Goal: Communication & Community: Answer question/provide support

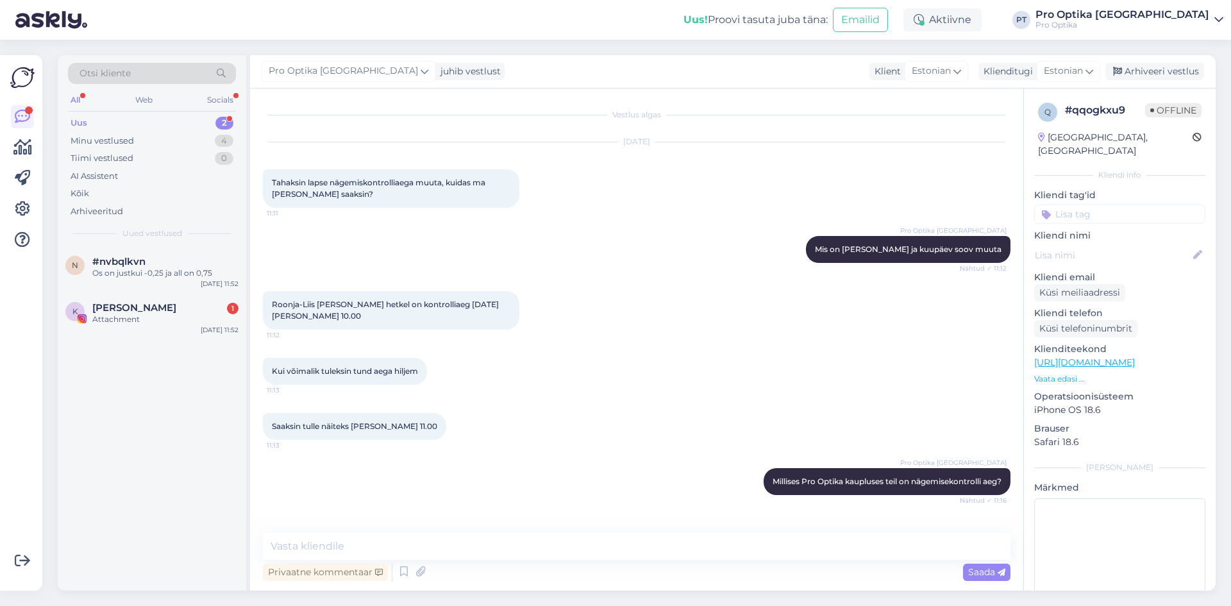
scroll to position [87, 0]
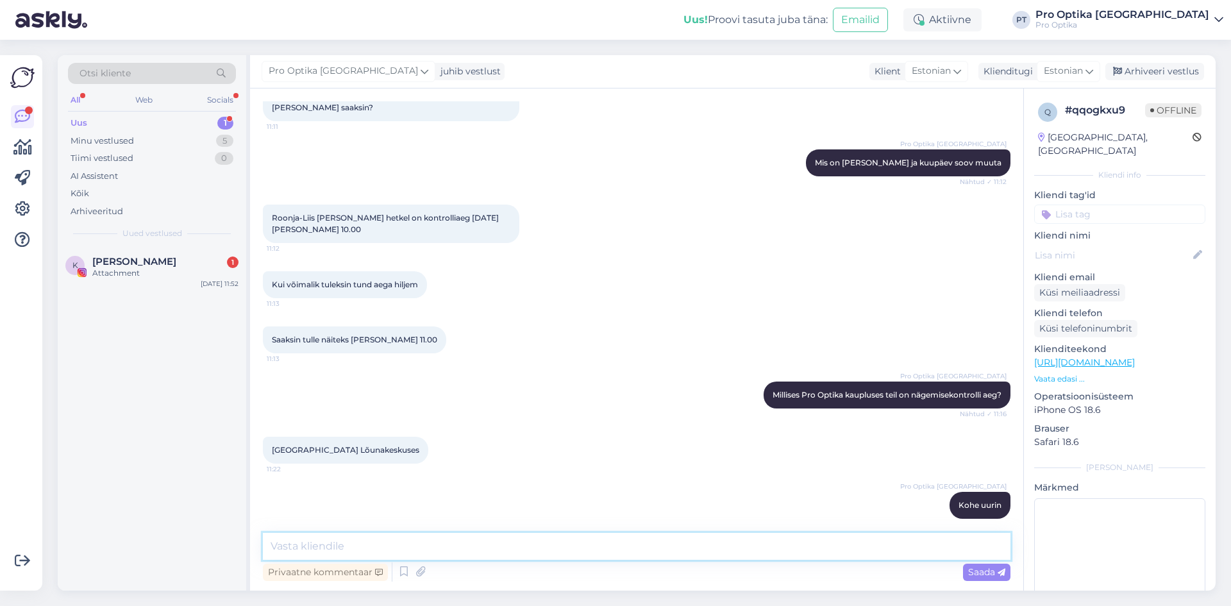
click at [296, 546] on textarea at bounding box center [637, 546] width 748 height 27
type textarea "Nägemisekontrolliaeg muudetud [DATE][PERSON_NAME] 11.00"
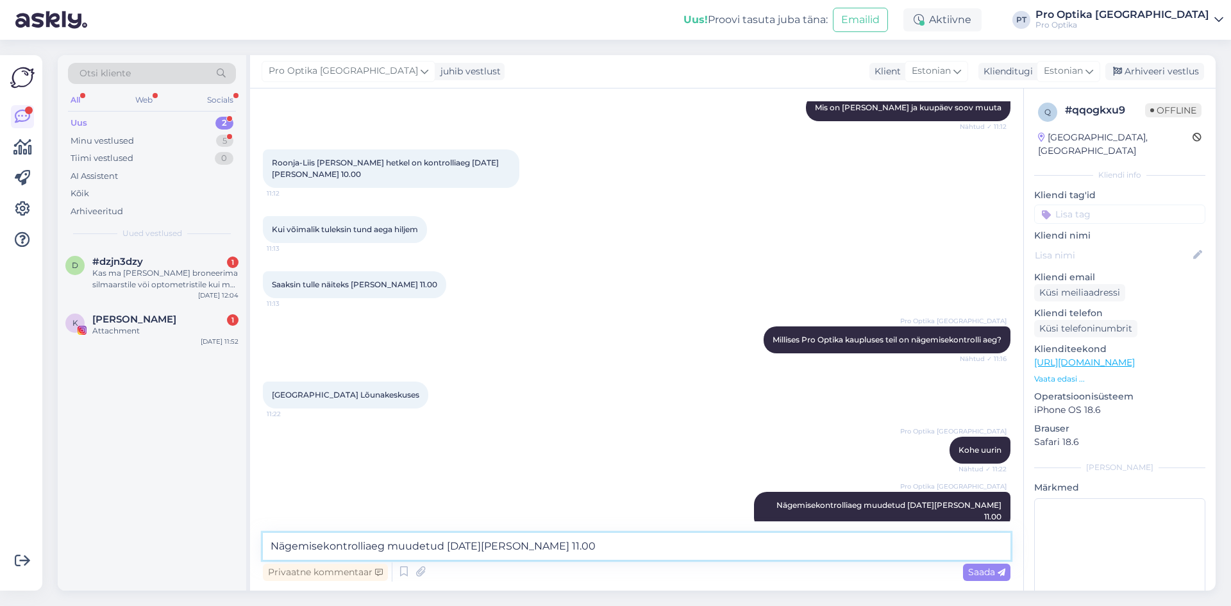
scroll to position [197, 0]
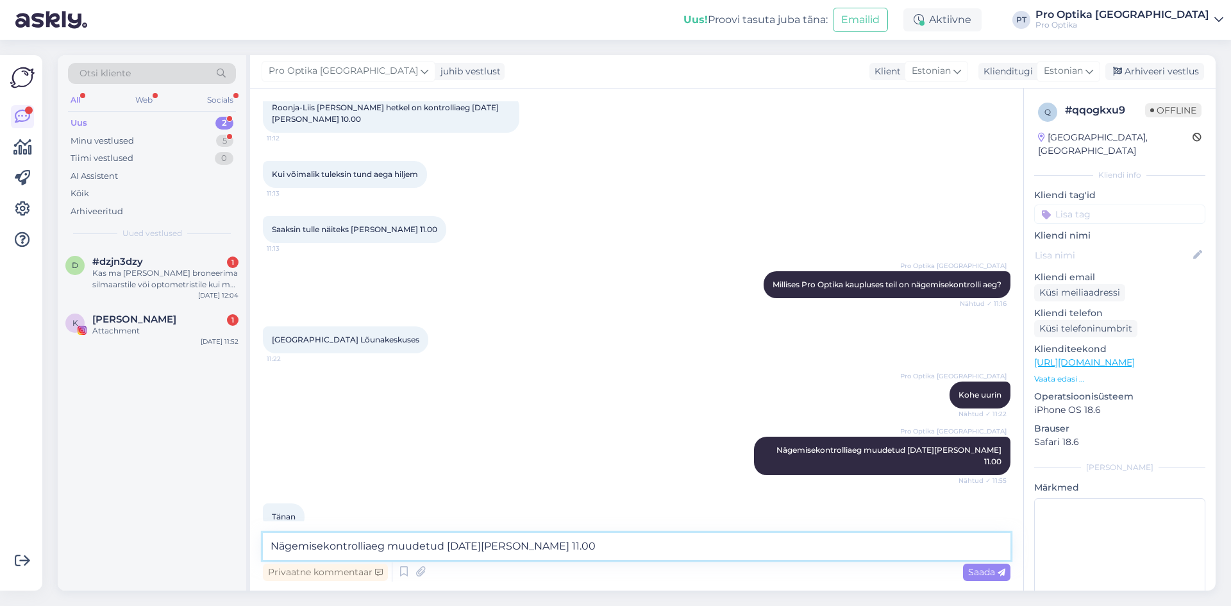
click at [427, 547] on textarea "Nägemisekontrolliaeg muudetud [DATE][PERSON_NAME] 11.00" at bounding box center [637, 546] width 748 height 27
click at [144, 264] on div "#dzjn3dzy 1" at bounding box center [165, 262] width 146 height 12
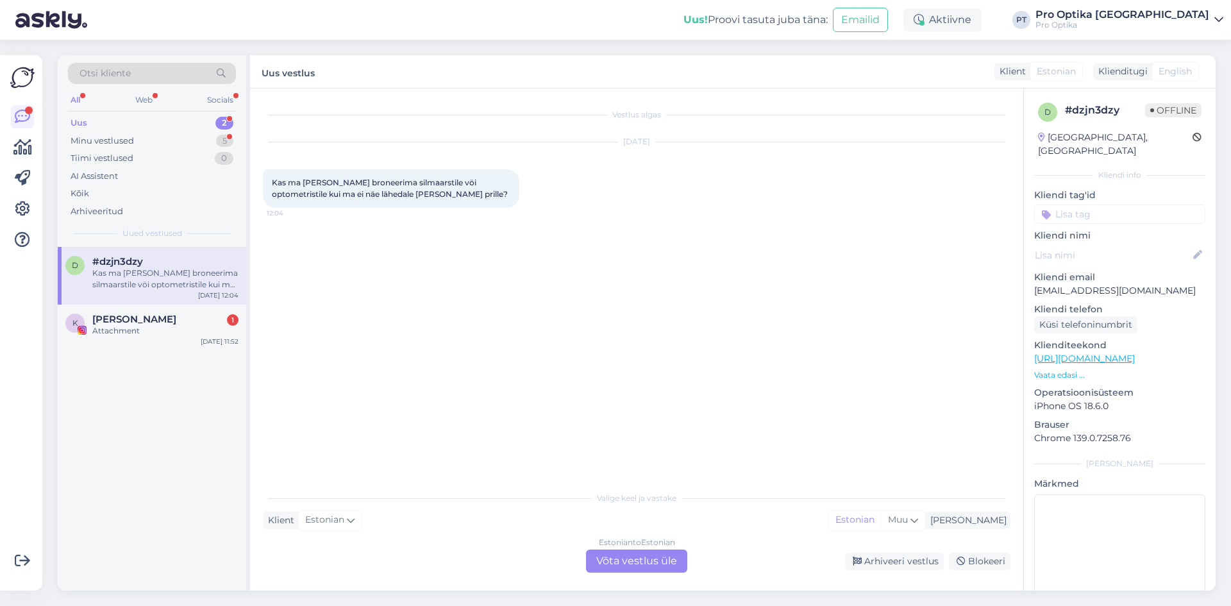
click at [378, 552] on div "Estonian to Estonian Võta vestlus üle Arhiveeri vestlus Blokeeri" at bounding box center [637, 561] width 748 height 23
click at [390, 511] on div "Valige [PERSON_NAME] vastake Klient Estonian Mina Estonian Muu Estonian to Esto…" at bounding box center [637, 529] width 748 height 88
click at [376, 553] on div "Estonian to Estonian Võta vestlus üle Arhiveeri vestlus Blokeeri" at bounding box center [637, 561] width 748 height 23
click at [637, 565] on div "Estonian to Estonian Võta vestlus üle" at bounding box center [636, 561] width 101 height 23
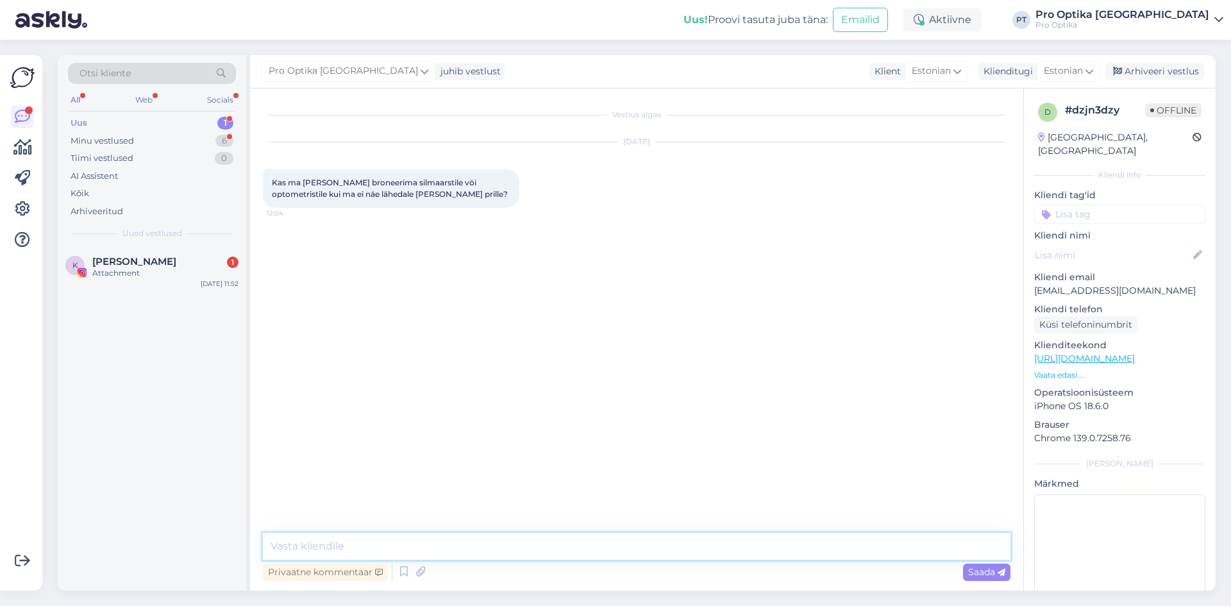
click at [368, 539] on textarea at bounding box center [637, 546] width 748 height 27
click at [341, 546] on textarea "Tere, Sobib h'sti optometristi juurde" at bounding box center [637, 546] width 748 height 27
click at [338, 544] on textarea "Tere, Sobib h'sti optometristi juurde" at bounding box center [637, 546] width 748 height 27
click at [461, 548] on textarea "Tere, Sobib hästi optometristi juurde" at bounding box center [637, 546] width 748 height 27
type textarea "Tere, Sobib hästi optometristi juurde."
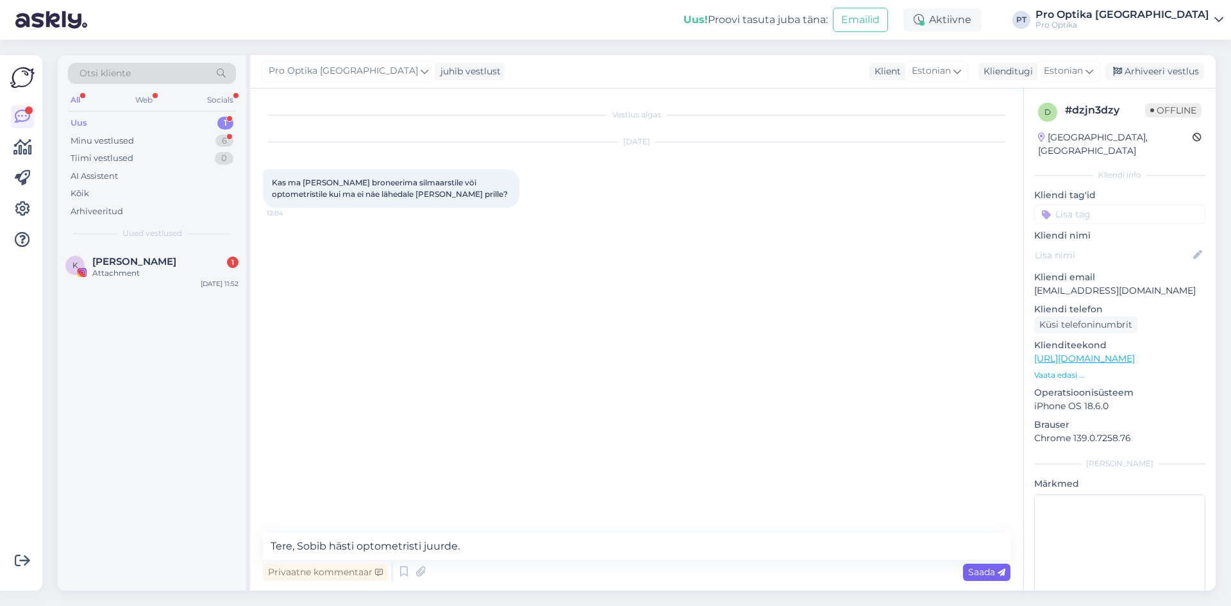
click at [988, 571] on span "Saada" at bounding box center [986, 572] width 37 height 12
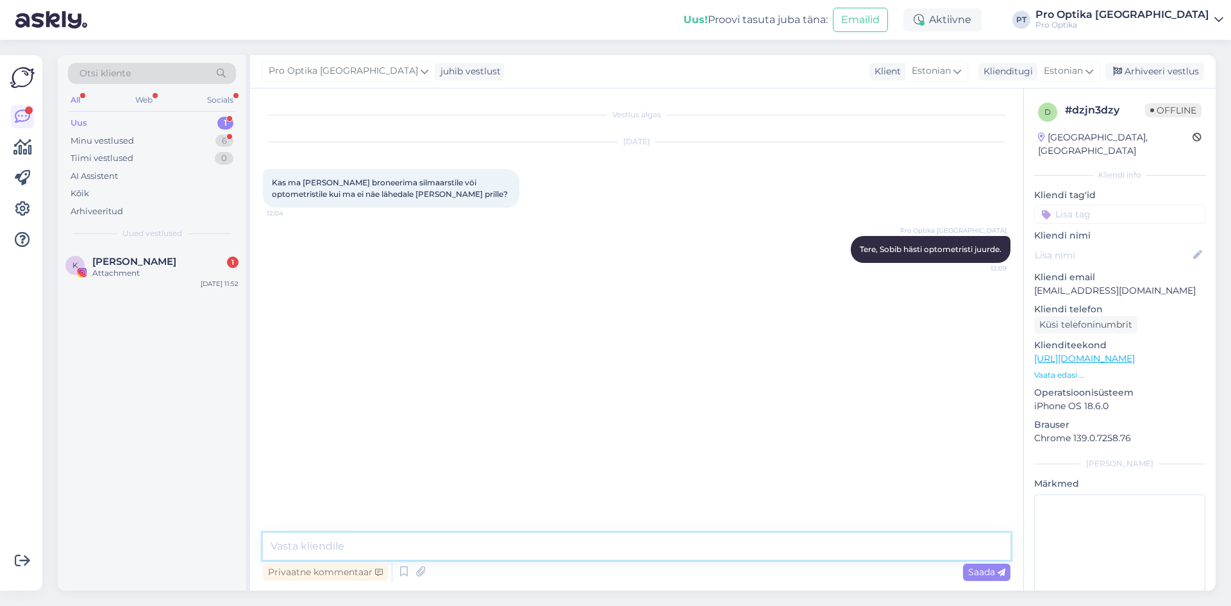
click at [319, 545] on textarea at bounding box center [637, 546] width 748 height 27
click at [404, 571] on icon at bounding box center [403, 571] width 15 height 19
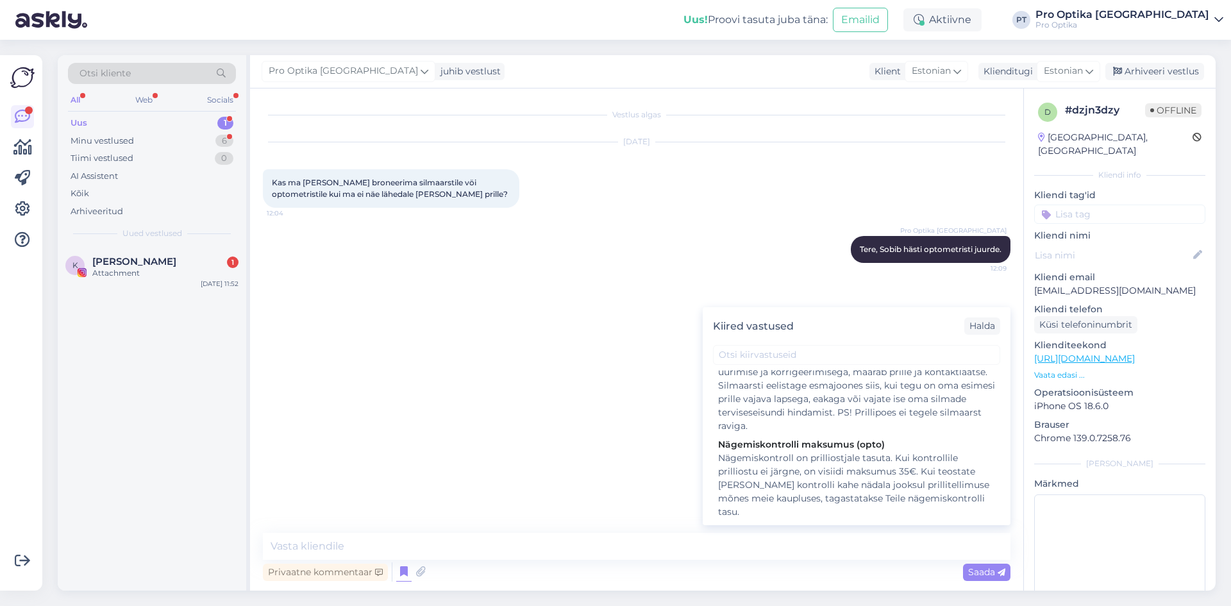
scroll to position [321, 0]
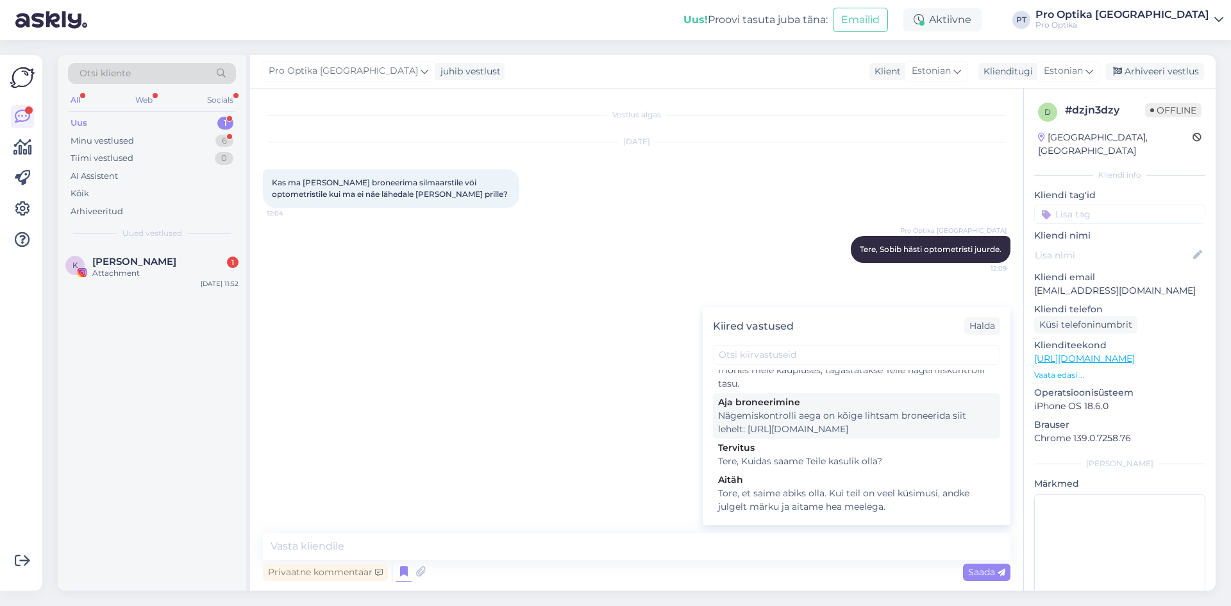
click at [872, 416] on div "Nägemiskontrolli aega on kõige lihtsam broneerida siit lehelt: [URL][DOMAIN_NAM…" at bounding box center [856, 422] width 277 height 27
type textarea "Nägemiskontrolli aega on kõige lihtsam broneerida siit lehelt: [URL][DOMAIN_NAM…"
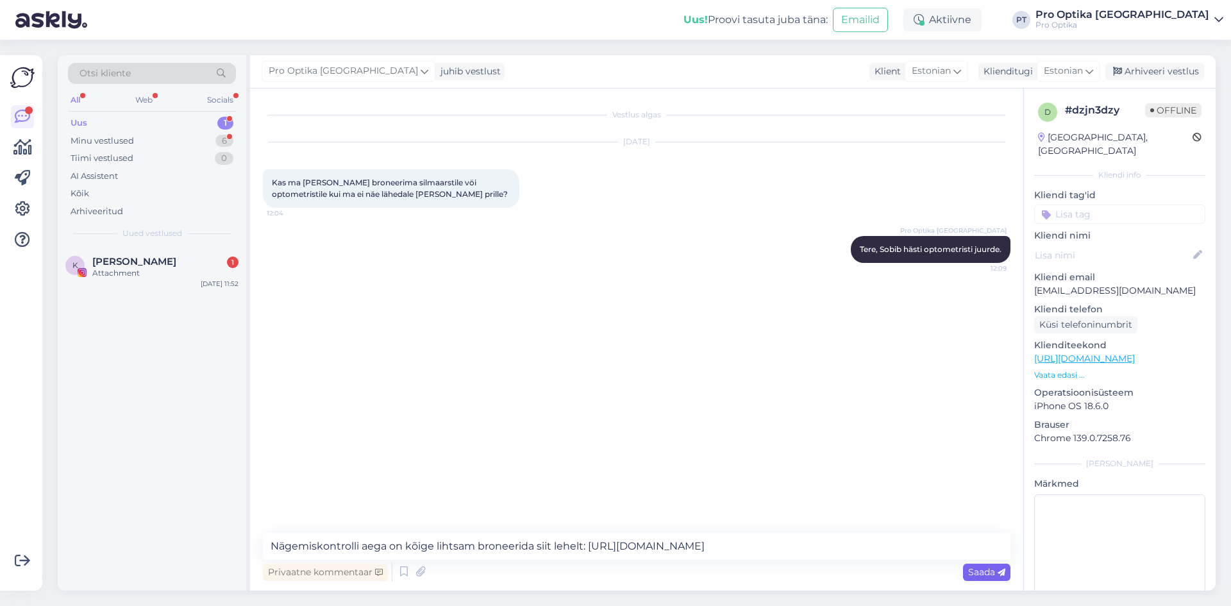
click at [995, 571] on span "Saada" at bounding box center [986, 572] width 37 height 12
